Goal: Transaction & Acquisition: Purchase product/service

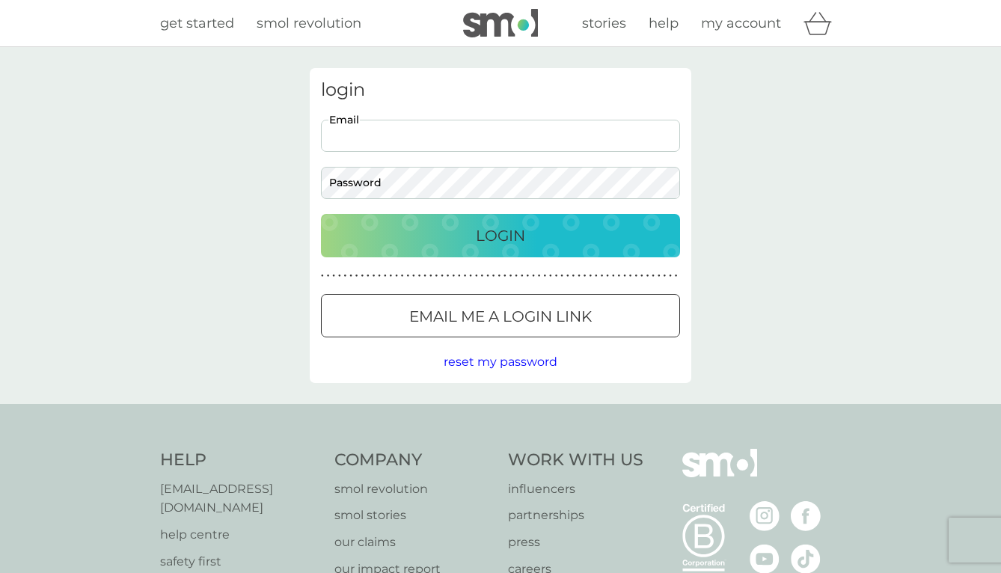
click at [542, 141] on input "Email" at bounding box center [500, 136] width 359 height 32
type input "atlanta_dguzman@yahoo.com"
click at [321, 214] on button "Login" at bounding box center [500, 235] width 359 height 43
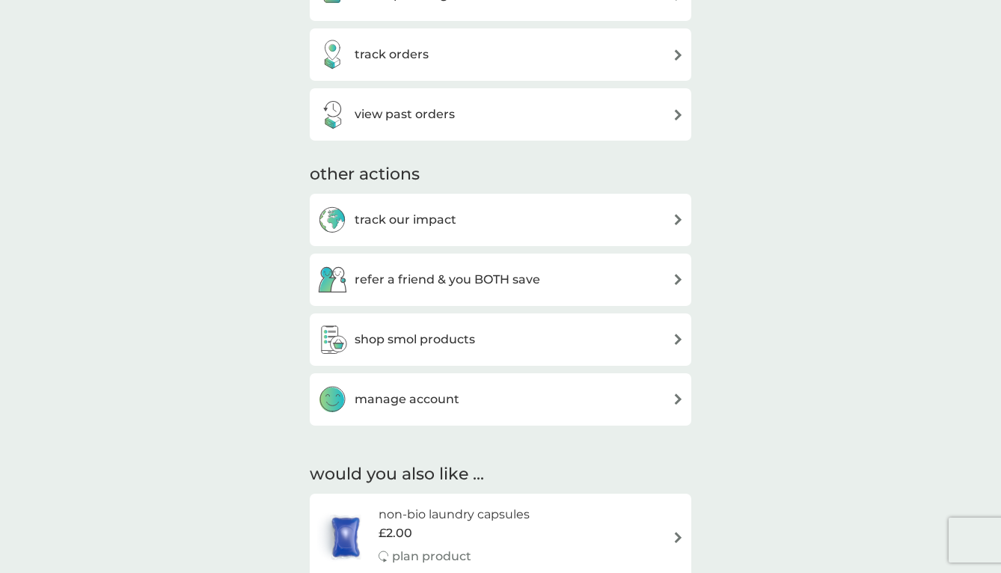
scroll to position [360, 0]
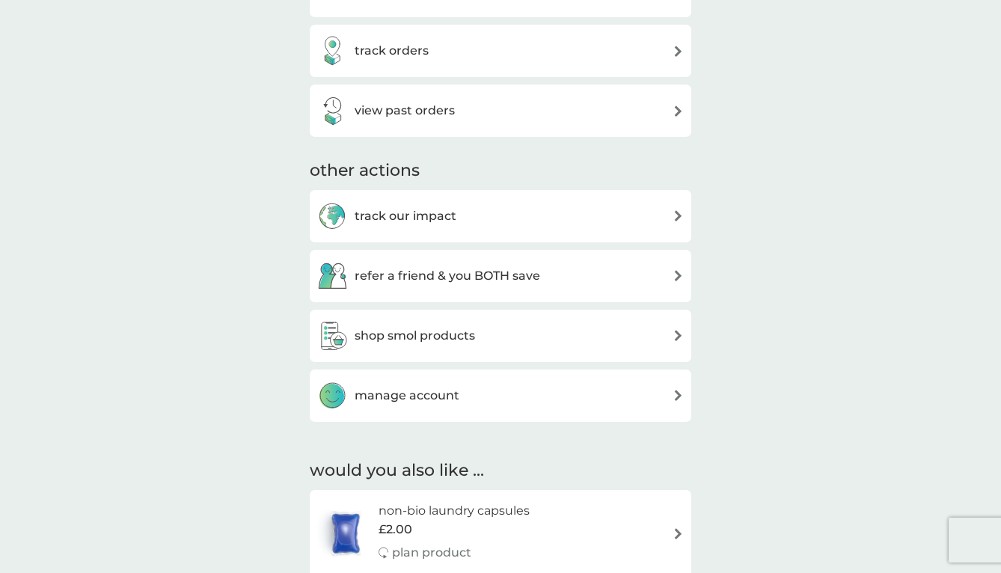
click at [441, 400] on h3 "manage account" at bounding box center [407, 395] width 105 height 19
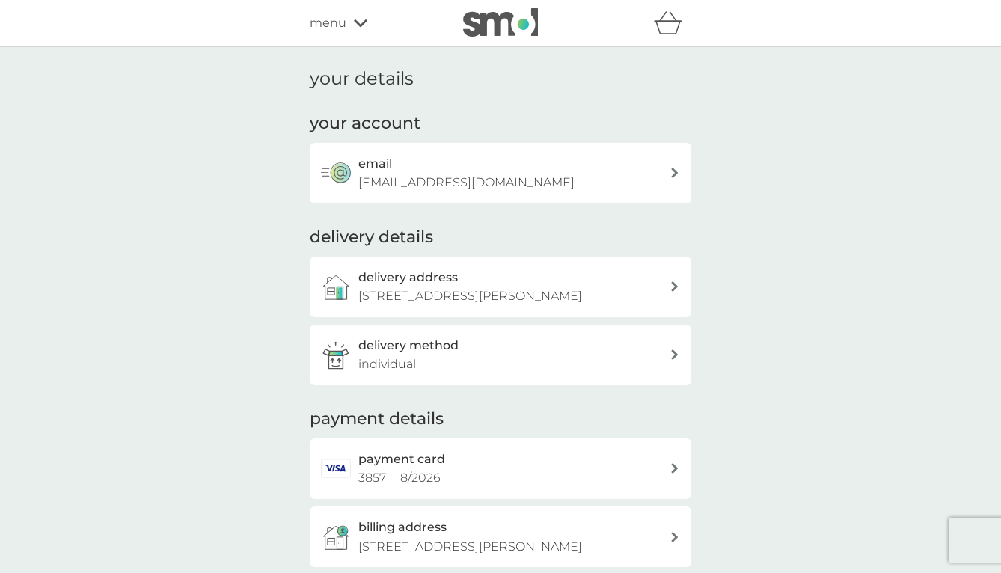
click at [332, 20] on span "menu" at bounding box center [328, 22] width 37 height 19
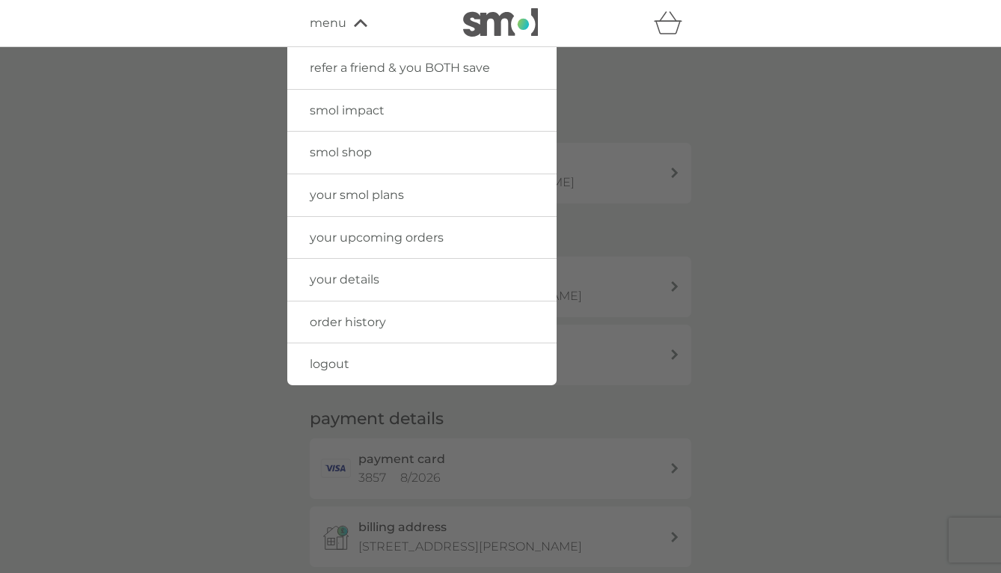
click at [345, 151] on span "smol shop" at bounding box center [341, 152] width 62 height 14
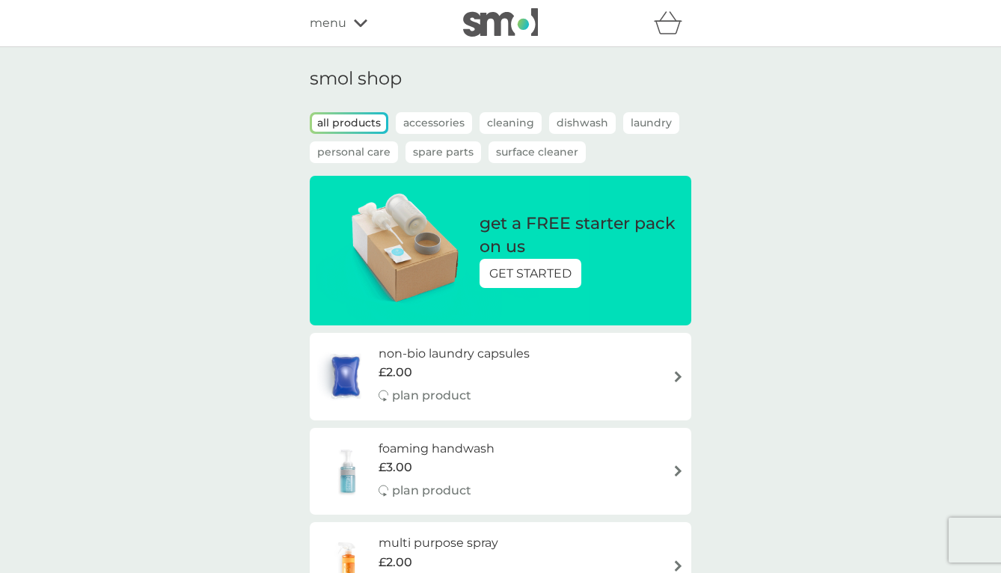
click at [534, 278] on p "GET STARTED" at bounding box center [530, 273] width 82 height 19
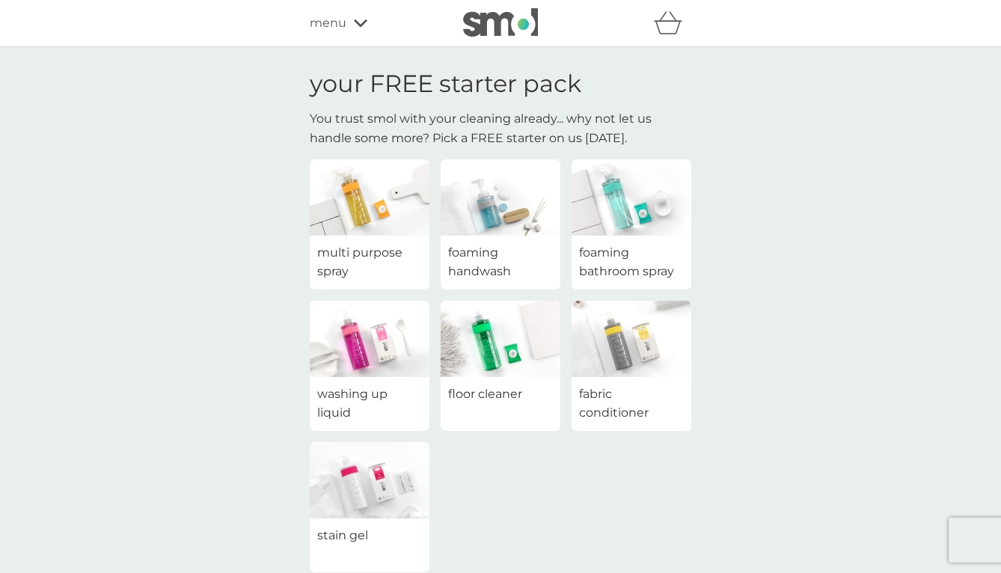
click at [620, 367] on img at bounding box center [632, 339] width 120 height 76
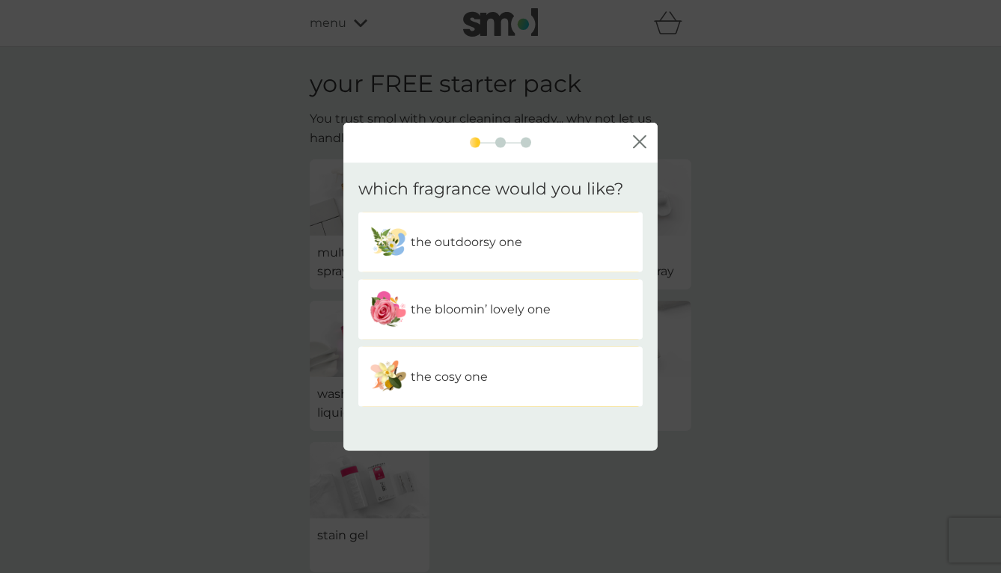
click at [537, 236] on div "the outdoorsy one" at bounding box center [501, 241] width 262 height 37
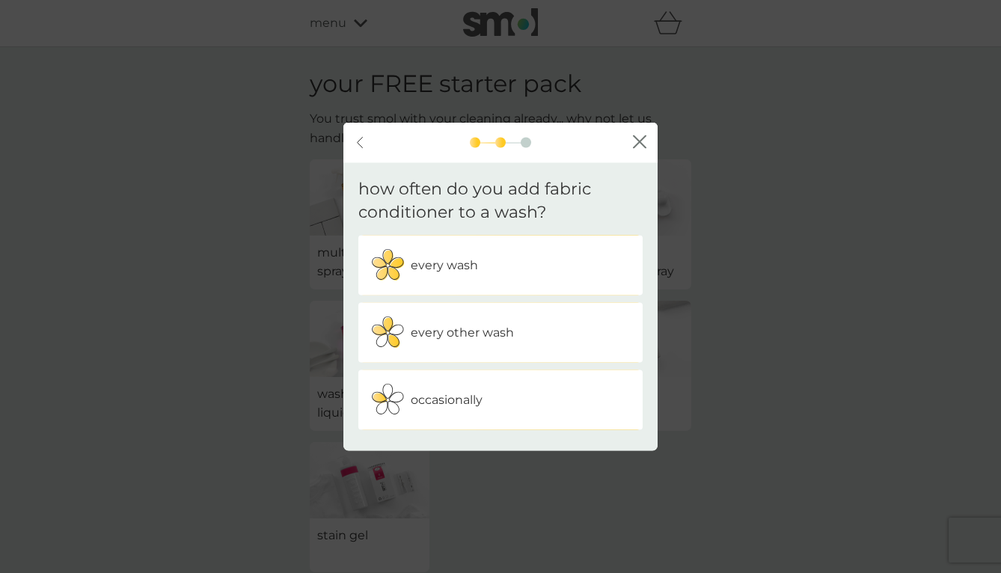
click at [531, 257] on div "every wash" at bounding box center [501, 264] width 262 height 37
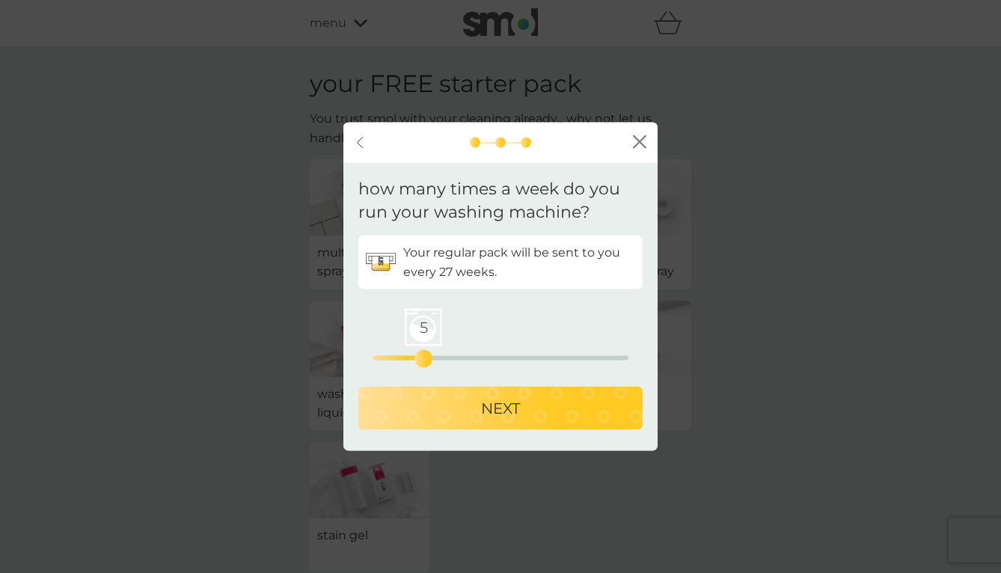
drag, startPoint x: 373, startPoint y: 358, endPoint x: 425, endPoint y: 360, distance: 51.7
click at [425, 360] on div "5" at bounding box center [424, 358] width 6 height 6
click at [435, 394] on button "NEXT" at bounding box center [500, 407] width 284 height 43
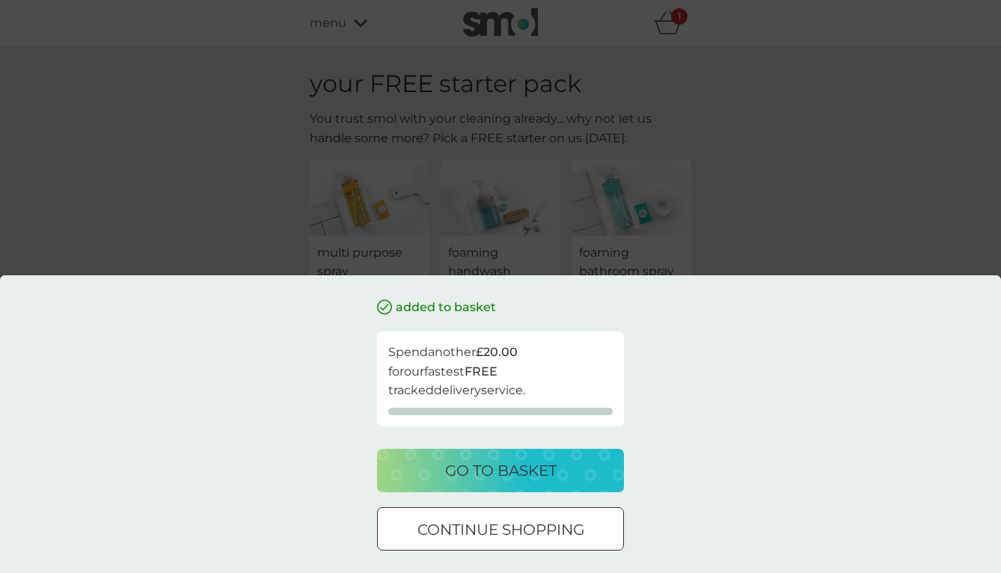
click at [445, 468] on p "go to basket" at bounding box center [501, 471] width 112 height 24
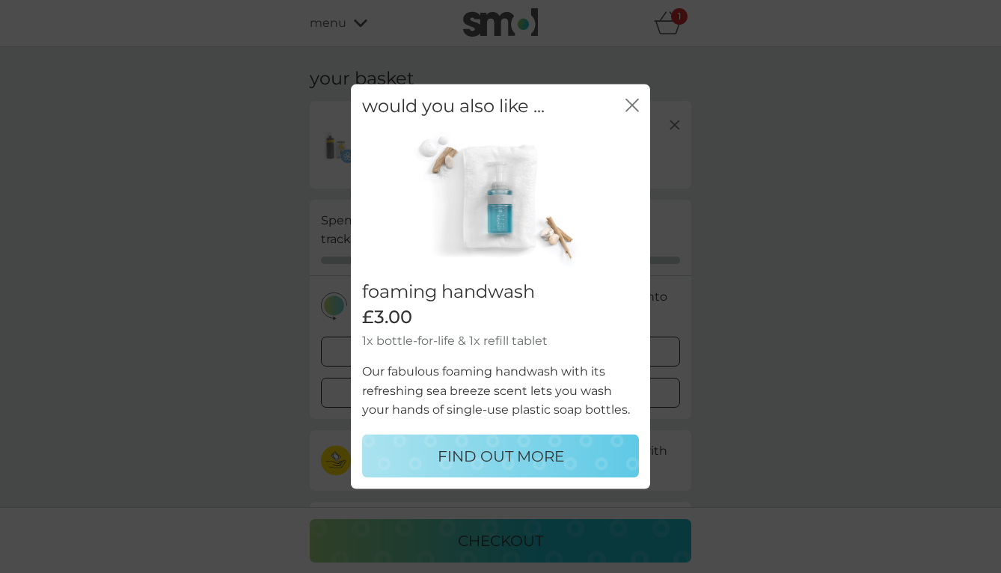
click at [634, 101] on icon "close" at bounding box center [632, 105] width 13 height 13
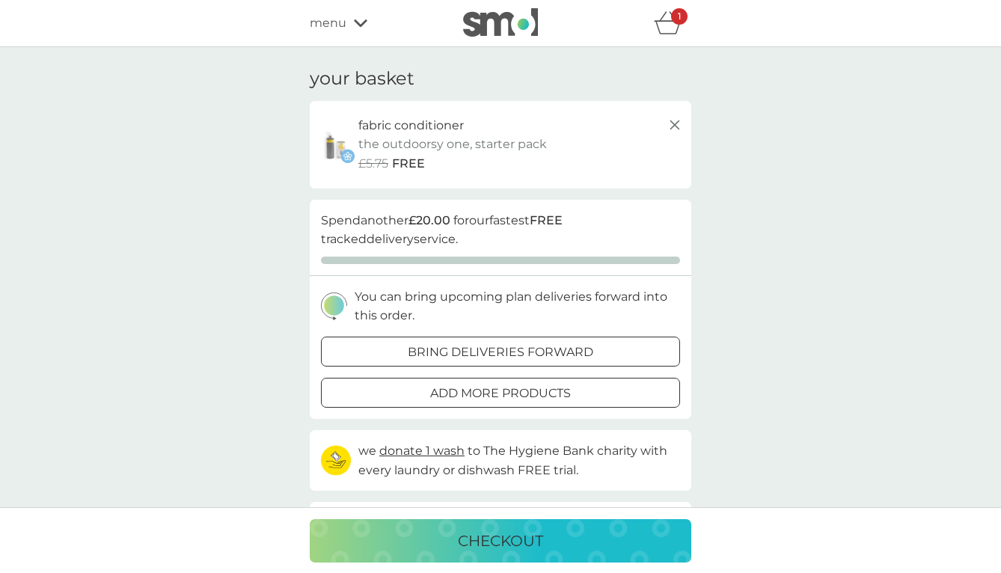
click at [558, 542] on div "checkout" at bounding box center [501, 541] width 352 height 24
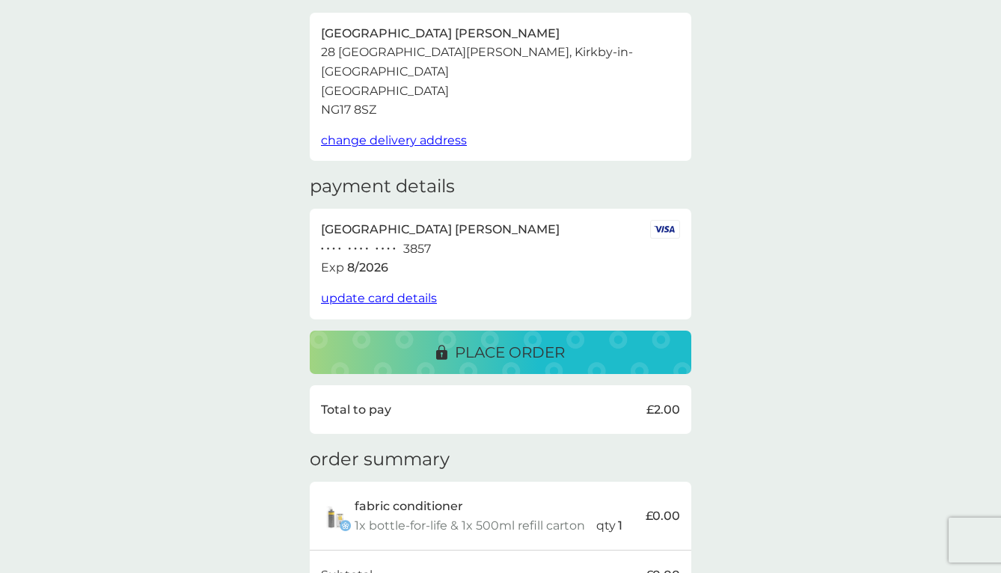
scroll to position [70, 0]
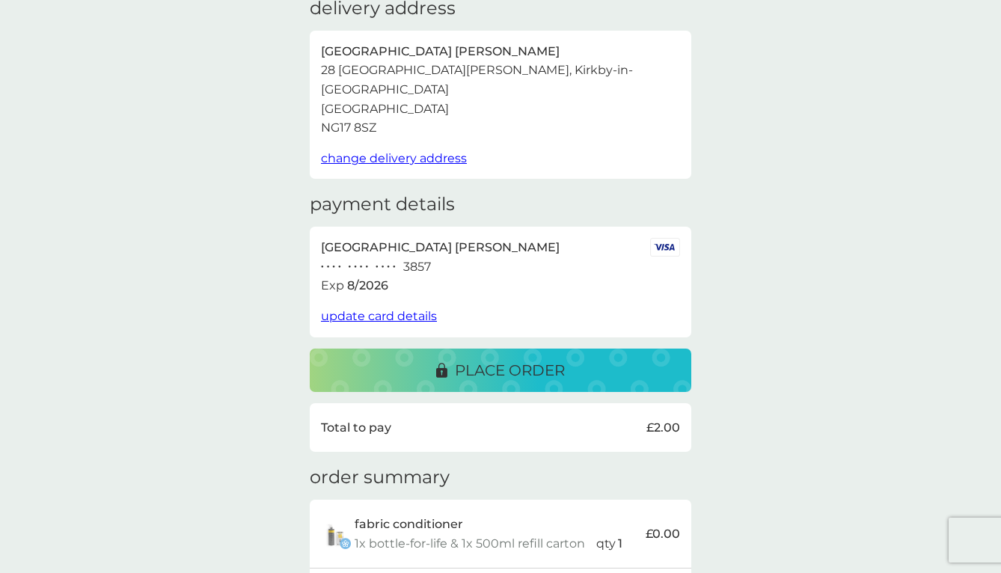
click at [577, 349] on button "place order" at bounding box center [501, 370] width 382 height 43
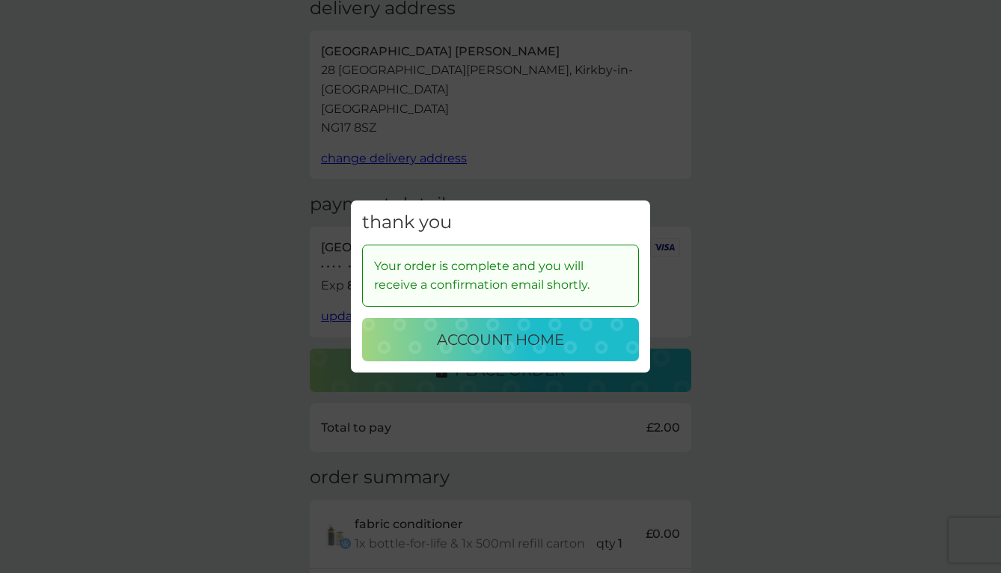
click at [577, 338] on div "account home" at bounding box center [500, 340] width 247 height 24
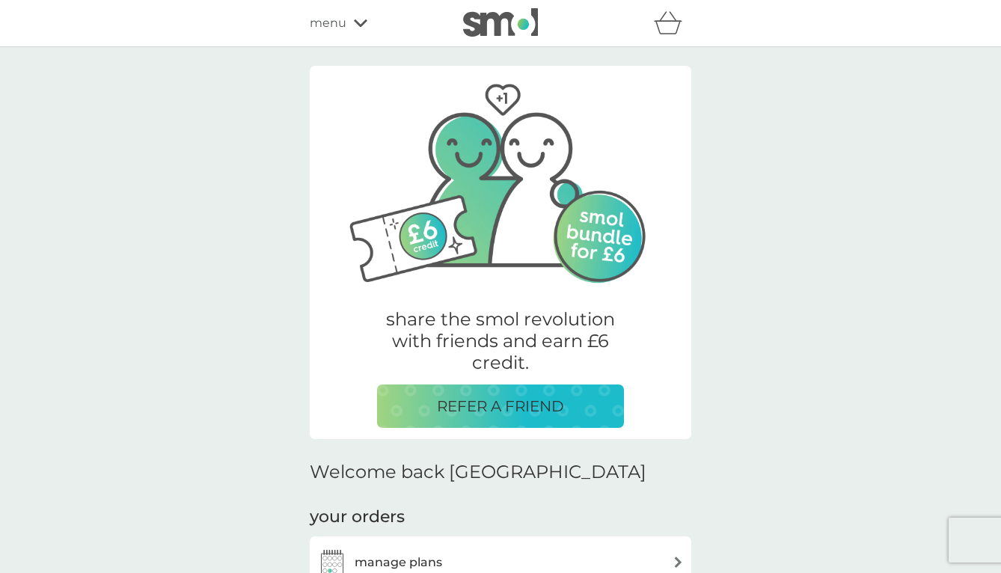
click at [492, 25] on img at bounding box center [500, 22] width 75 height 28
click at [533, 20] on img at bounding box center [500, 22] width 75 height 28
click at [345, 22] on span "menu" at bounding box center [328, 22] width 37 height 19
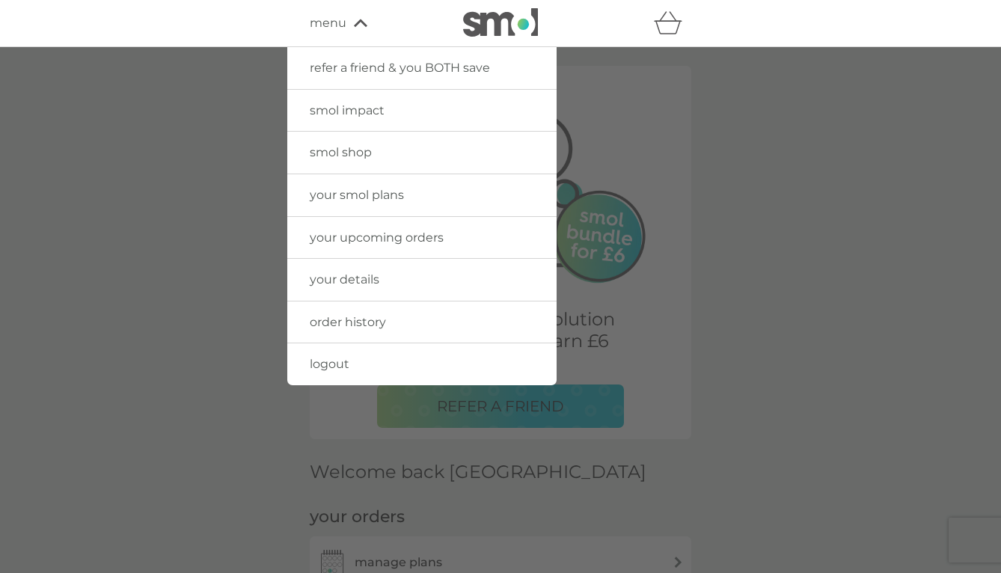
click at [346, 147] on span "smol shop" at bounding box center [341, 152] width 62 height 14
